Goal: Information Seeking & Learning: Learn about a topic

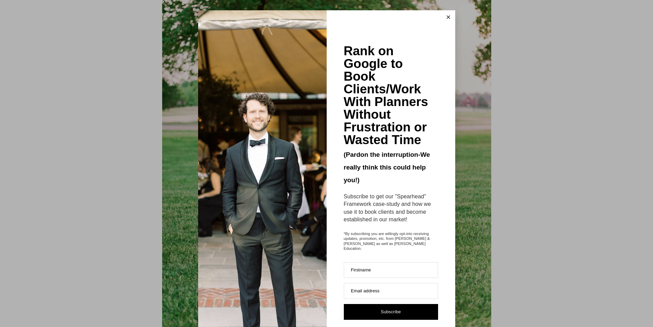
scroll to position [3458, 0]
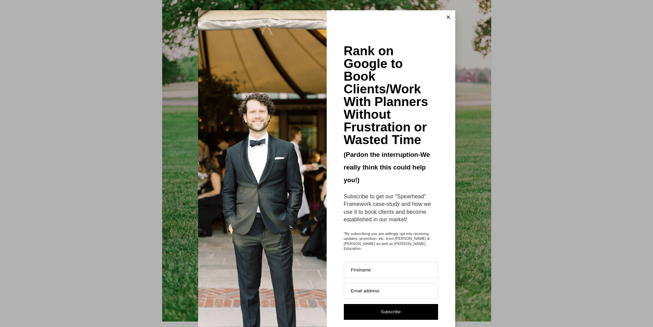
click at [444, 15] on button at bounding box center [449, 17] width 14 height 14
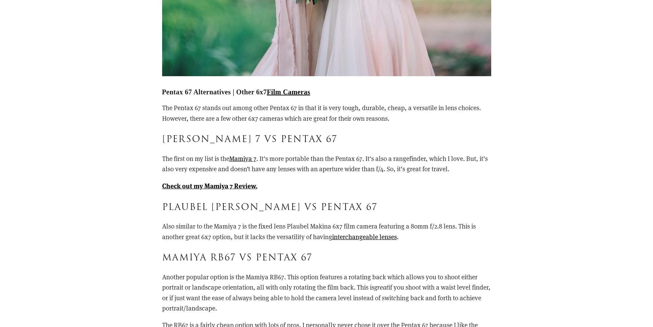
scroll to position [5766, 0]
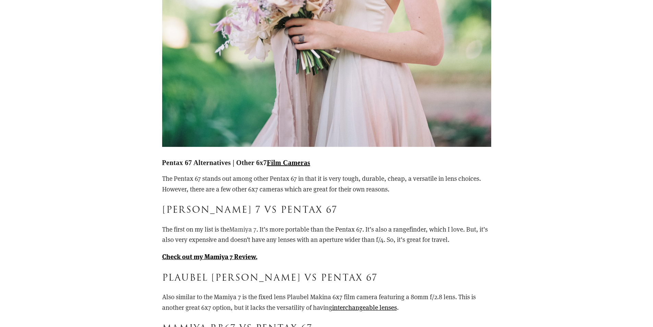
click at [241, 229] on link "Mamiya 7" at bounding box center [242, 229] width 27 height 9
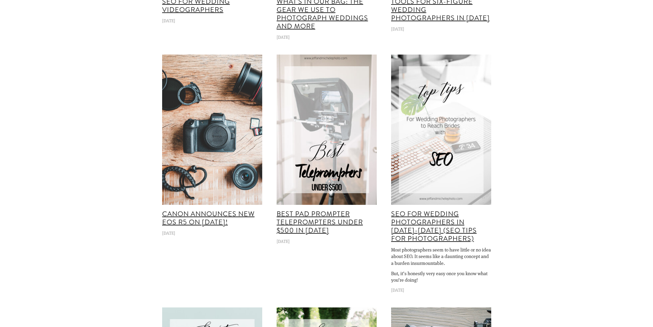
scroll to position [8444, 0]
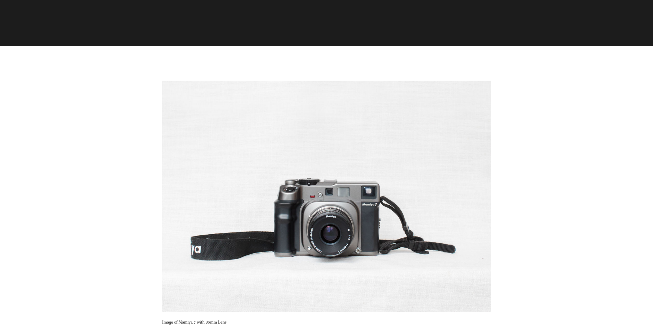
scroll to position [446, 0]
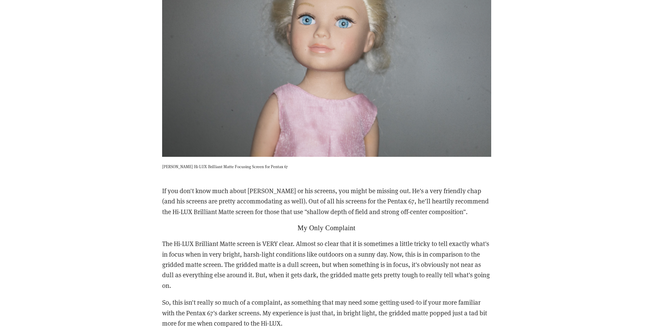
scroll to position [1155, 0]
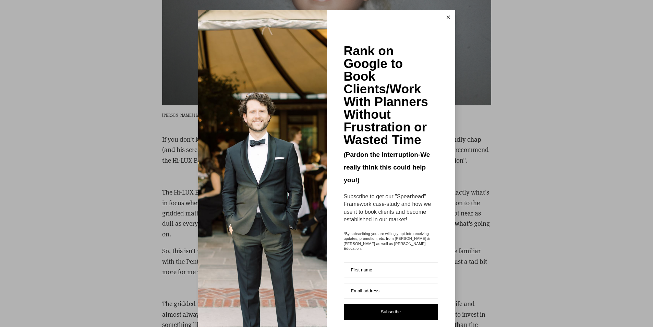
click at [447, 16] on icon at bounding box center [448, 16] width 3 height 3
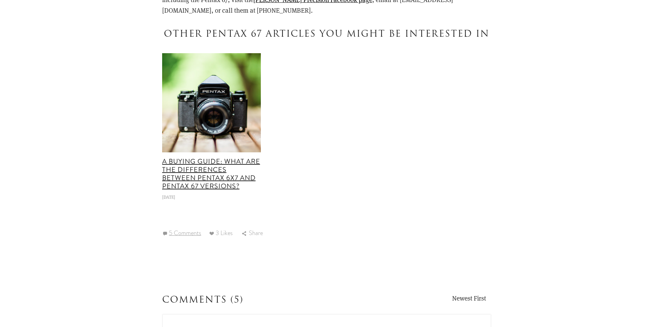
scroll to position [2340, 0]
